Goal: Transaction & Acquisition: Obtain resource

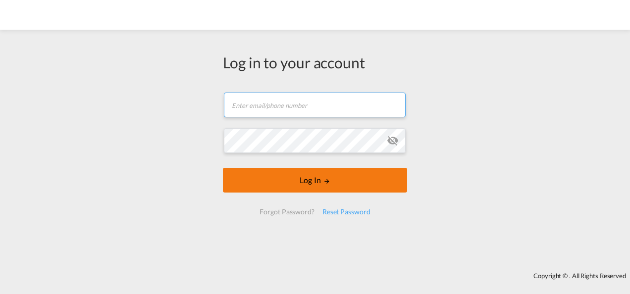
type input "[PERSON_NAME][EMAIL_ADDRESS][PERSON_NAME][DOMAIN_NAME]"
click at [320, 183] on button "Log In" at bounding box center [315, 180] width 184 height 25
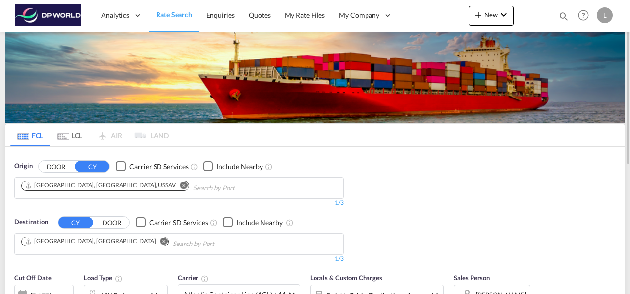
click at [180, 181] on md-icon "Remove" at bounding box center [183, 184] width 7 height 7
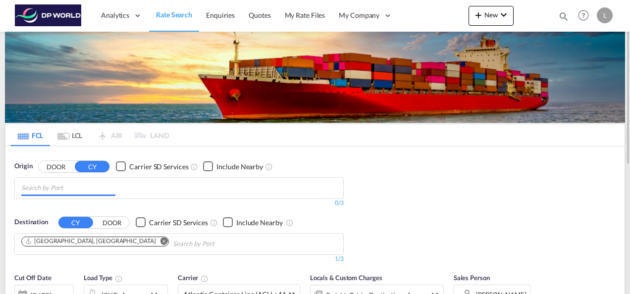
click at [85, 186] on input "Chips input." at bounding box center [68, 188] width 94 height 16
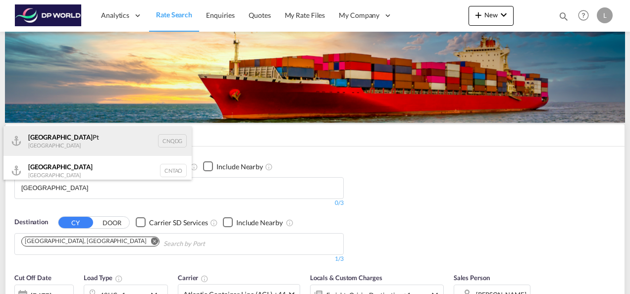
type input "[GEOGRAPHIC_DATA]"
click at [49, 139] on div "Qingdao Pt China CNQDG" at bounding box center [97, 141] width 188 height 30
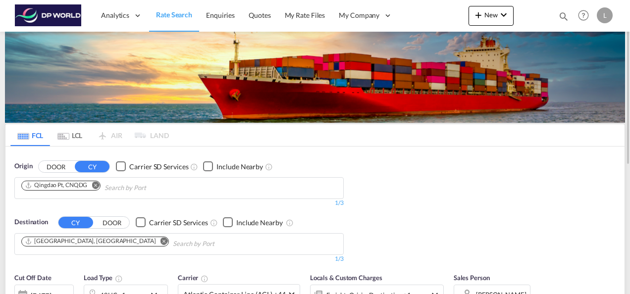
click at [94, 183] on md-icon "Remove" at bounding box center [95, 184] width 7 height 7
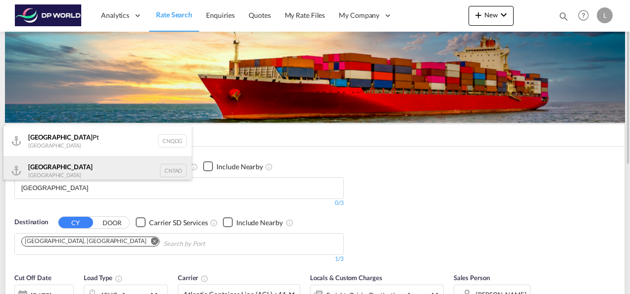
type input "[GEOGRAPHIC_DATA]"
click at [158, 163] on div "Qingdao China CNTAO" at bounding box center [97, 171] width 188 height 30
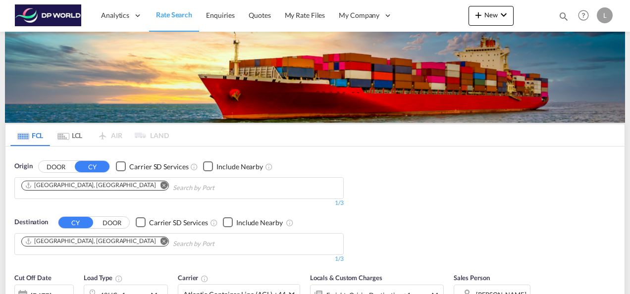
scroll to position [49, 0]
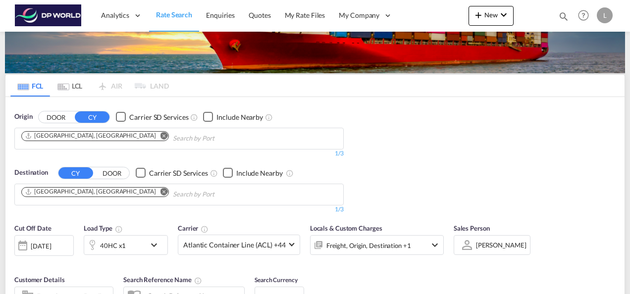
click at [160, 192] on md-icon "Remove" at bounding box center [163, 191] width 7 height 7
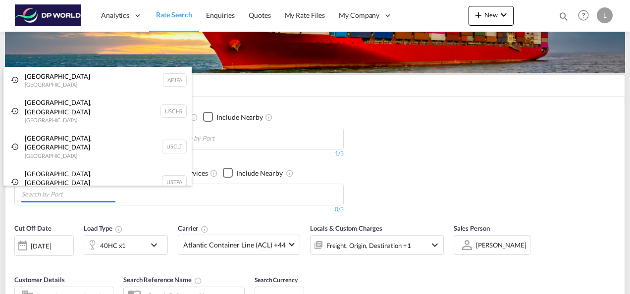
click at [75, 194] on body "Analytics Dashboard Rate Search Enquiries Quotes My Rate Files My Company" at bounding box center [315, 147] width 630 height 294
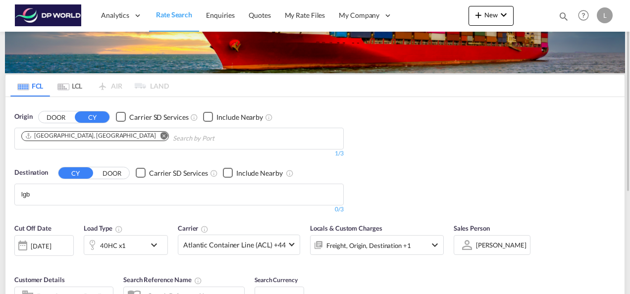
drag, startPoint x: 34, startPoint y: 197, endPoint x: 4, endPoint y: 199, distance: 29.8
drag, startPoint x: 5, startPoint y: 192, endPoint x: 0, endPoint y: 192, distance: 5.0
click at [0, 192] on div "FCL LCL AIR LAND FCL LCL AIR LAND Origin DOOR CY Carrier SD Services Include Ne…" at bounding box center [315, 230] width 630 height 497
drag, startPoint x: 28, startPoint y: 192, endPoint x: 22, endPoint y: 194, distance: 5.8
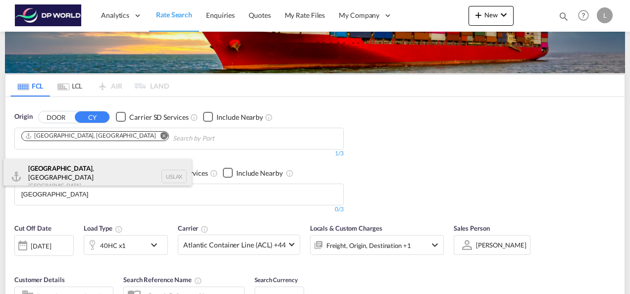
type input "[GEOGRAPHIC_DATA]"
click at [82, 173] on div "[GEOGRAPHIC_DATA] , [GEOGRAPHIC_DATA] [GEOGRAPHIC_DATA] USLAX" at bounding box center [97, 177] width 188 height 36
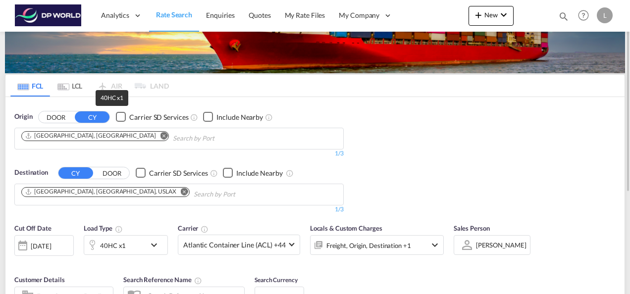
click at [122, 245] on div "40HC x1" at bounding box center [113, 246] width 26 height 14
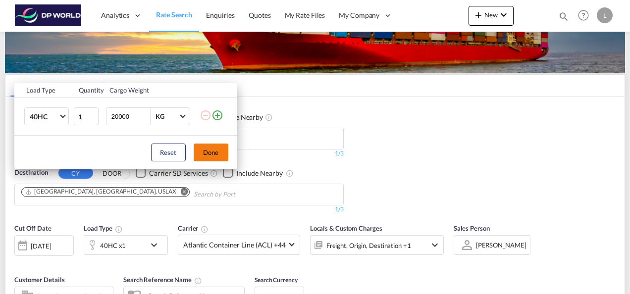
click at [213, 148] on button "Done" at bounding box center [211, 153] width 35 height 18
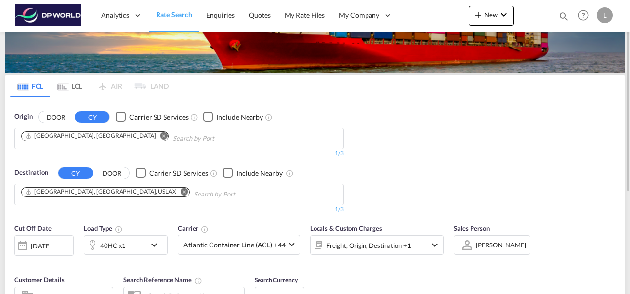
click at [405, 149] on div "Origin DOOR CY Carrier SD Services Include Nearby [GEOGRAPHIC_DATA], [GEOGRAPHI…" at bounding box center [314, 158] width 619 height 122
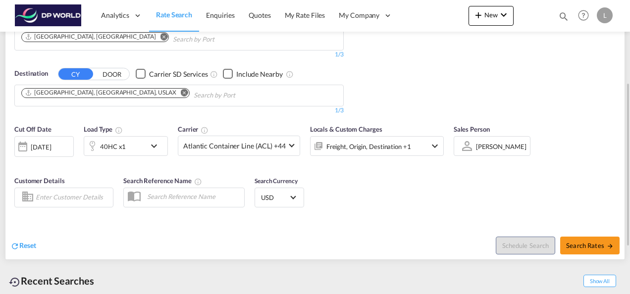
click at [483, 147] on div "[PERSON_NAME]" at bounding box center [501, 147] width 50 height 8
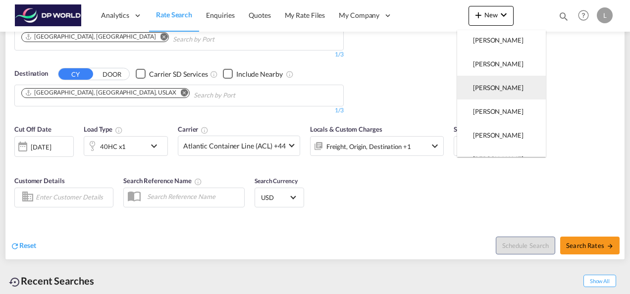
scroll to position [0, 0]
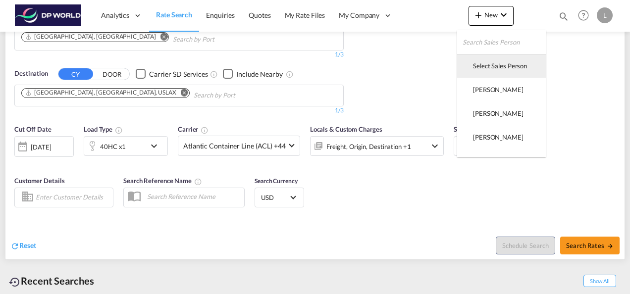
click at [489, 60] on md-option "Select Sales Person" at bounding box center [501, 66] width 89 height 24
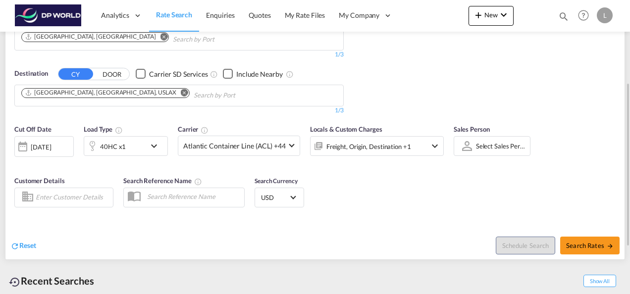
click at [377, 190] on div "Cut Off Date [DATE] [DATE] Load Type 40HC x1 Carrier Atlantic Container Line (A…" at bounding box center [314, 167] width 619 height 97
click at [580, 242] on span "Search Rates" at bounding box center [590, 246] width 48 height 8
type input "CNTAO to USLAX / [DATE]"
